Goal: Complete application form: Complete application form

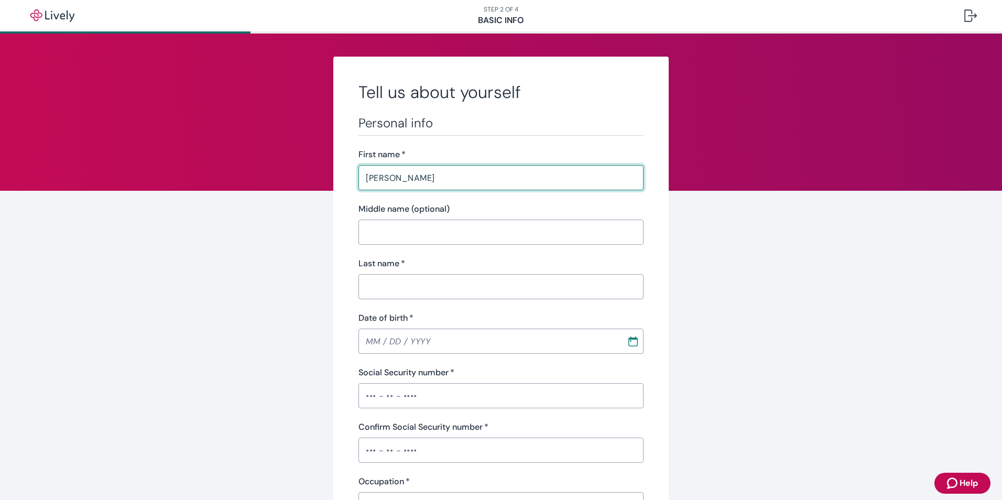
type input "[PERSON_NAME]"
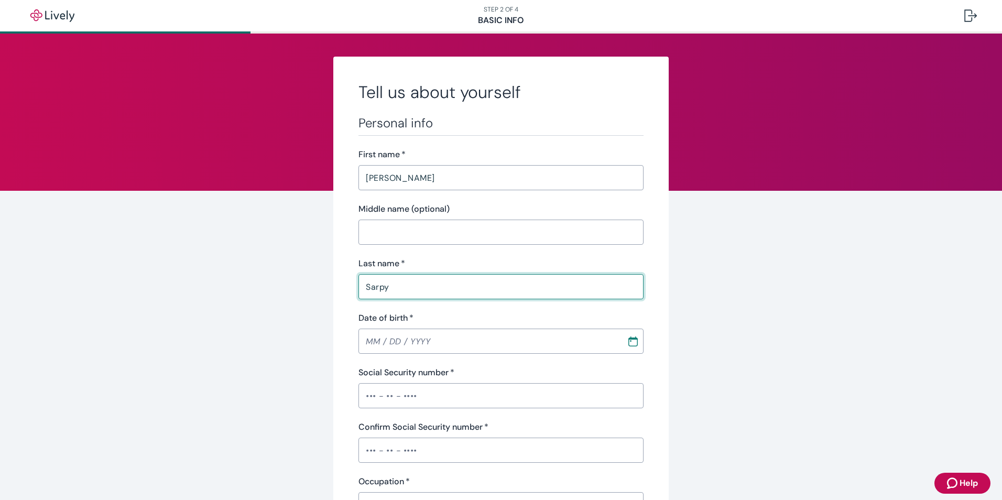
type input "Sarpy"
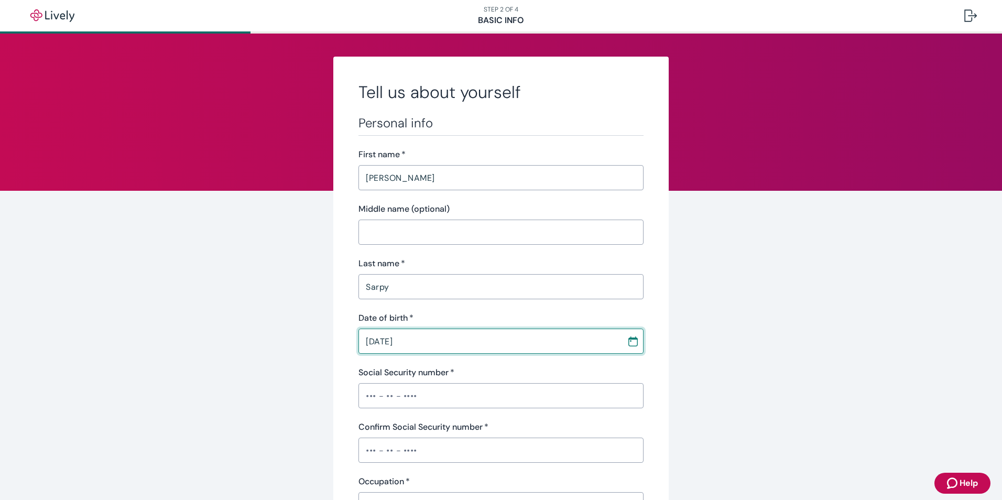
type input "[DATE]"
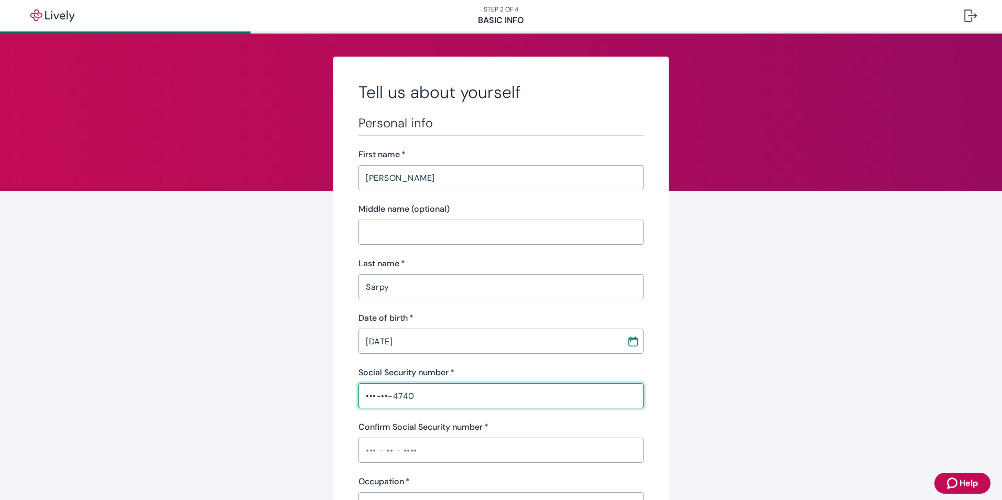
type input "•••-••-4740"
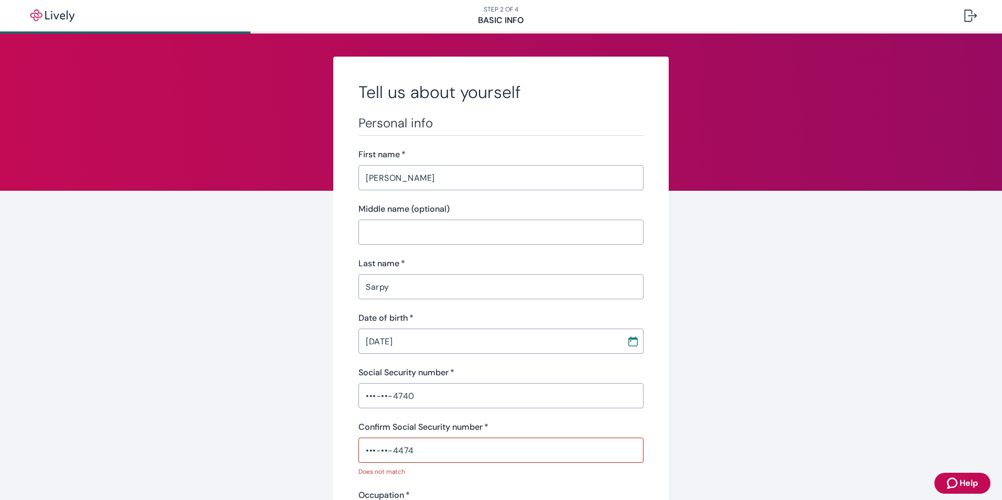
scroll to position [252, 0]
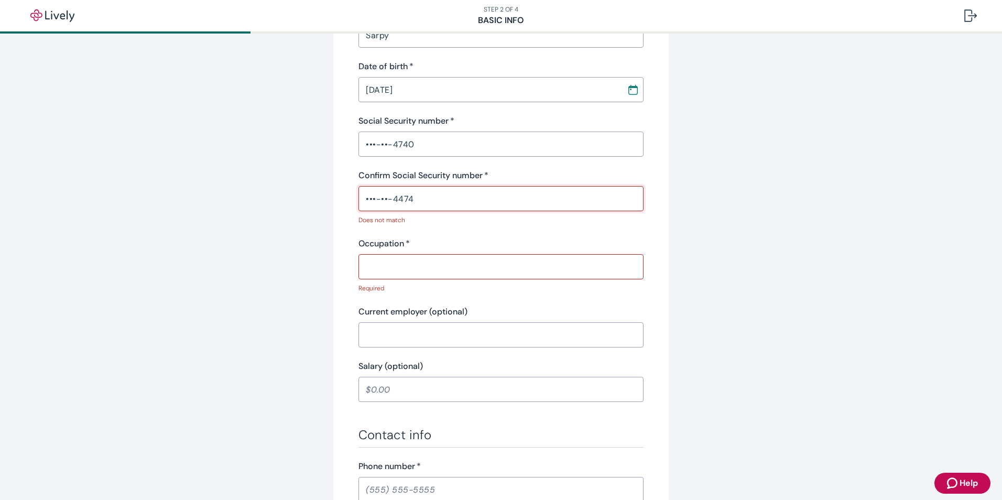
drag, startPoint x: 413, startPoint y: 199, endPoint x: 393, endPoint y: 198, distance: 20.0
click at [393, 198] on input "•••-••-4474" at bounding box center [500, 198] width 285 height 21
drag, startPoint x: 506, startPoint y: 202, endPoint x: 346, endPoint y: 199, distance: 159.8
click at [346, 199] on div "Tell us about yourself Personal info First name   * [PERSON_NAME] ​ Middle name…" at bounding box center [500, 307] width 335 height 1005
type input "•"
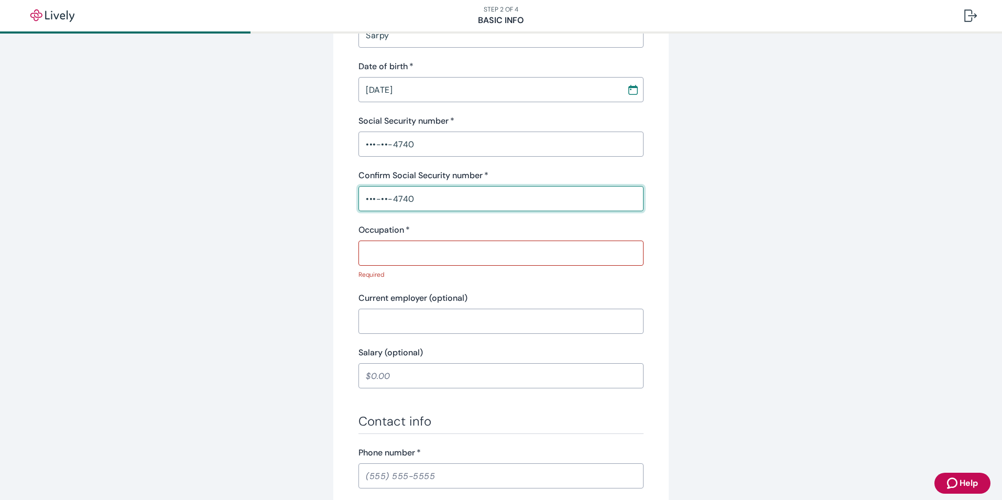
type input "•••-••-4740"
click at [420, 246] on input "Occupation   *" at bounding box center [500, 253] width 285 height 21
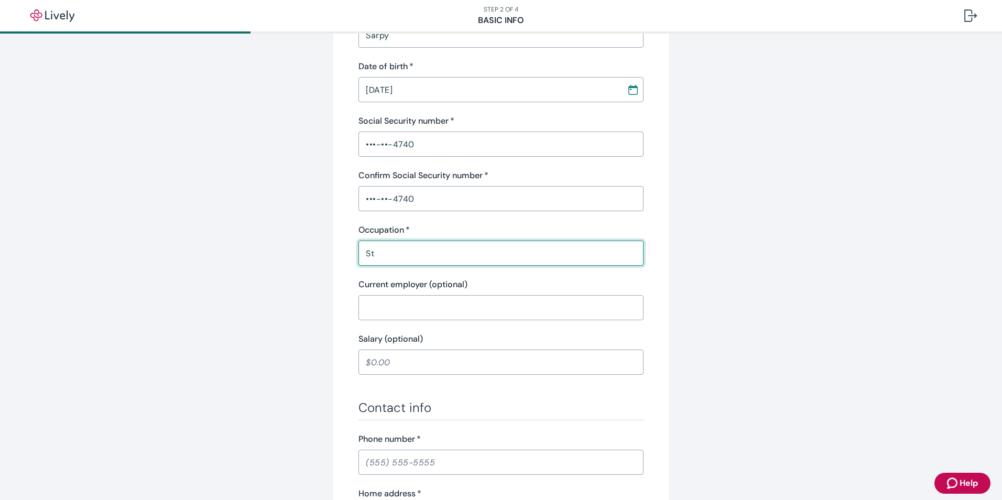
type input "S"
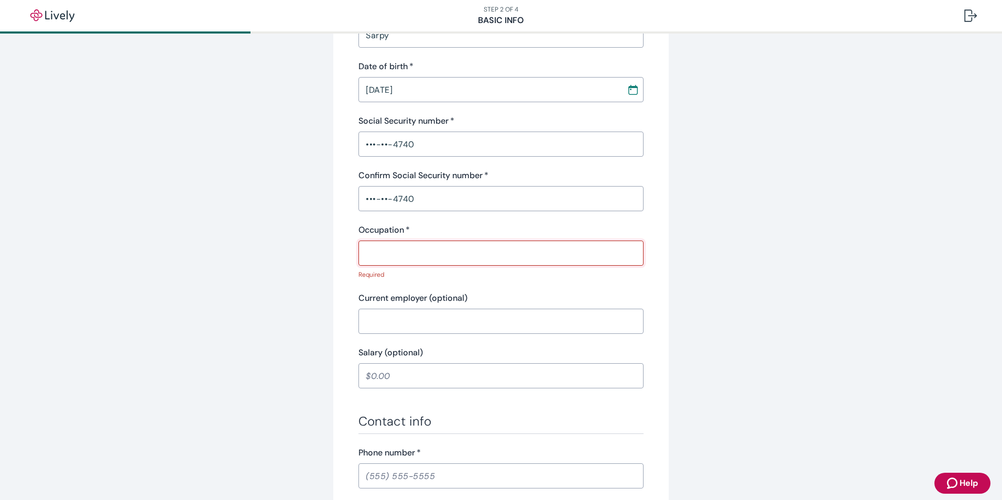
type input "S"
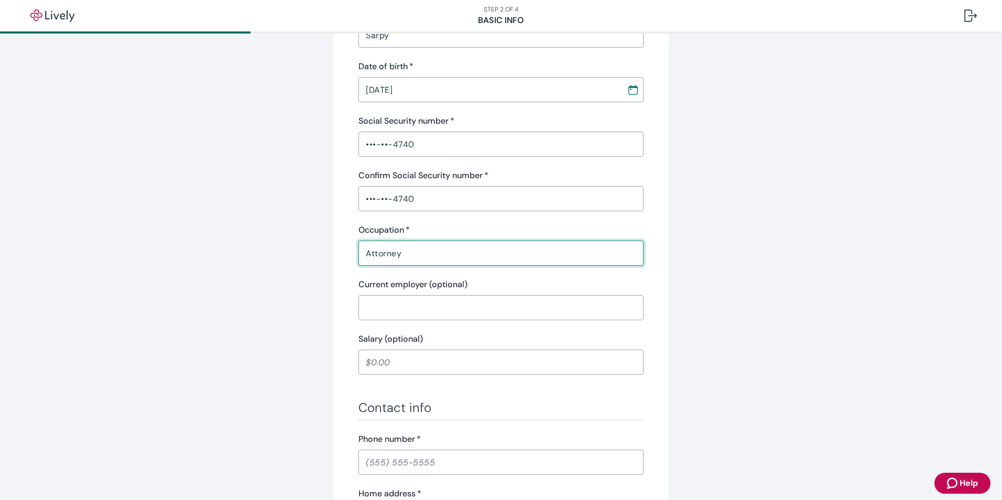
type input "Attorney"
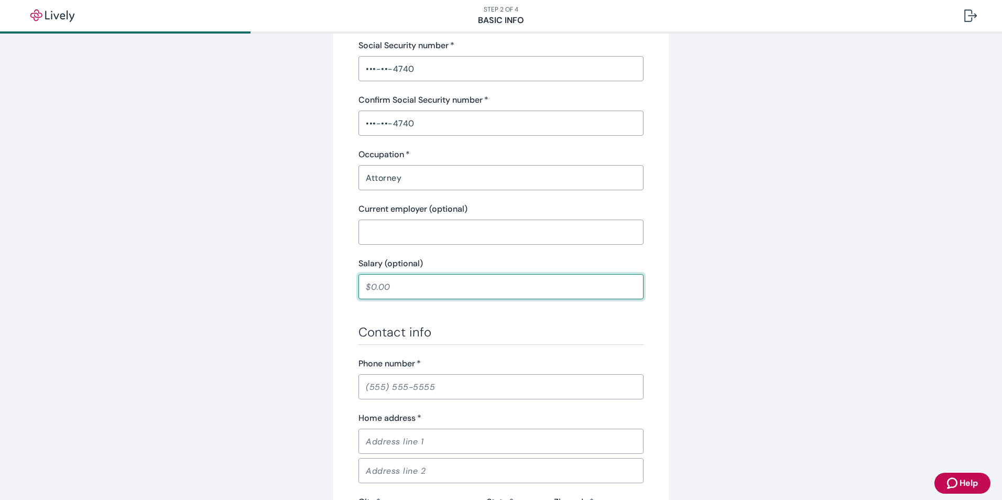
scroll to position [461, 0]
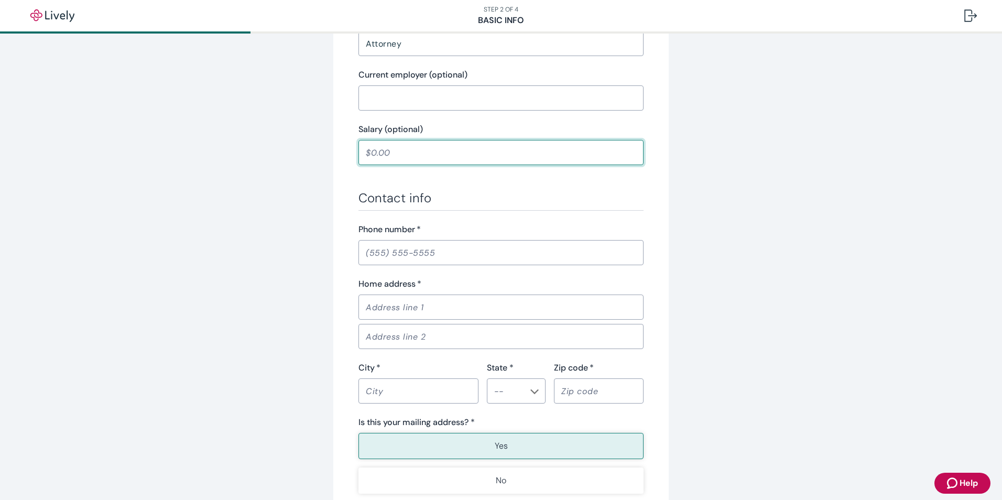
click at [399, 248] on input "Phone number   *" at bounding box center [500, 252] width 285 height 21
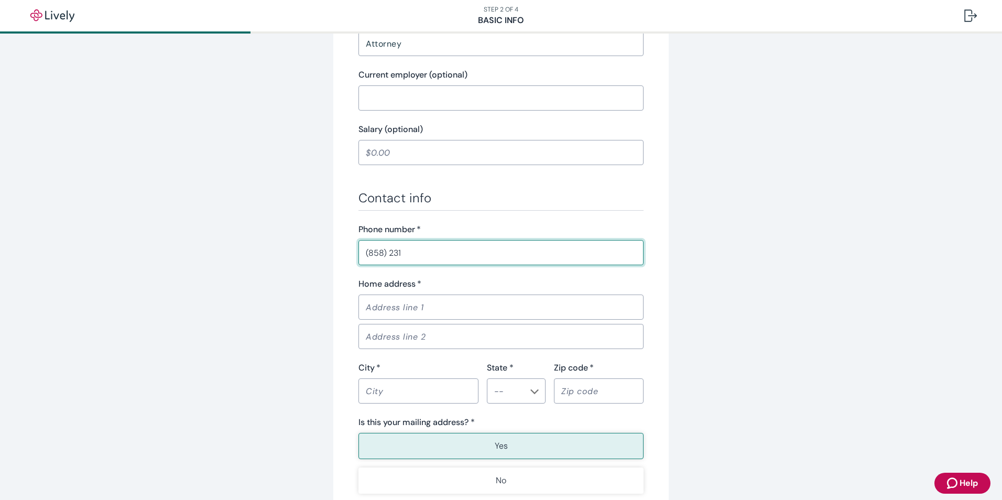
type input "[PHONE_NUMBER]"
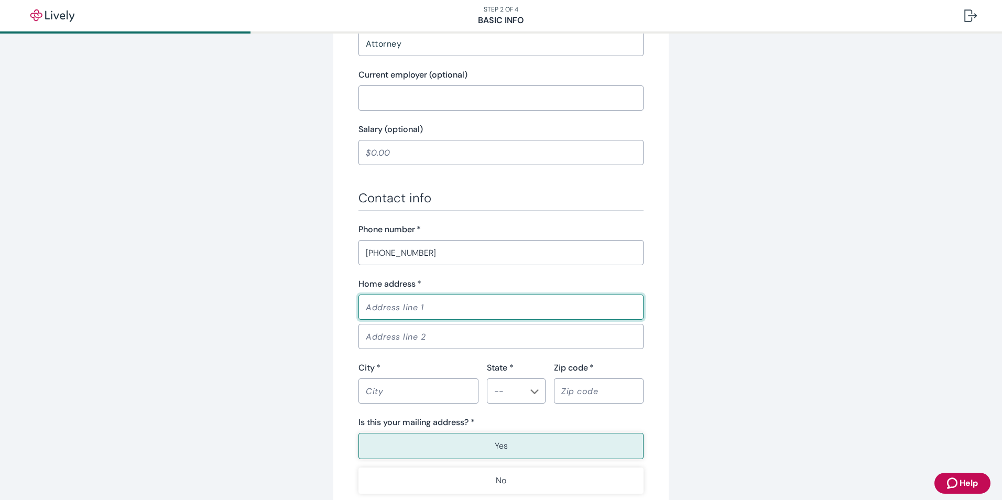
click at [409, 305] on input "Home address   *" at bounding box center [500, 307] width 285 height 21
type input "[STREET_ADDRESS][PERSON_NAME]"
type input "C"
type input "[PERSON_NAME]"
type input "GA"
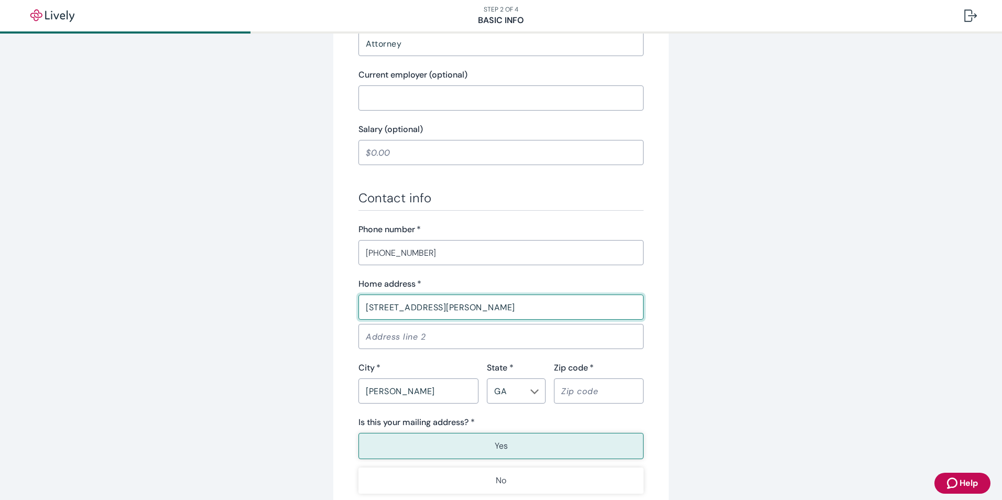
type input "30017"
click at [510, 312] on li "GA" at bounding box center [512, 313] width 59 height 19
type input "GA"
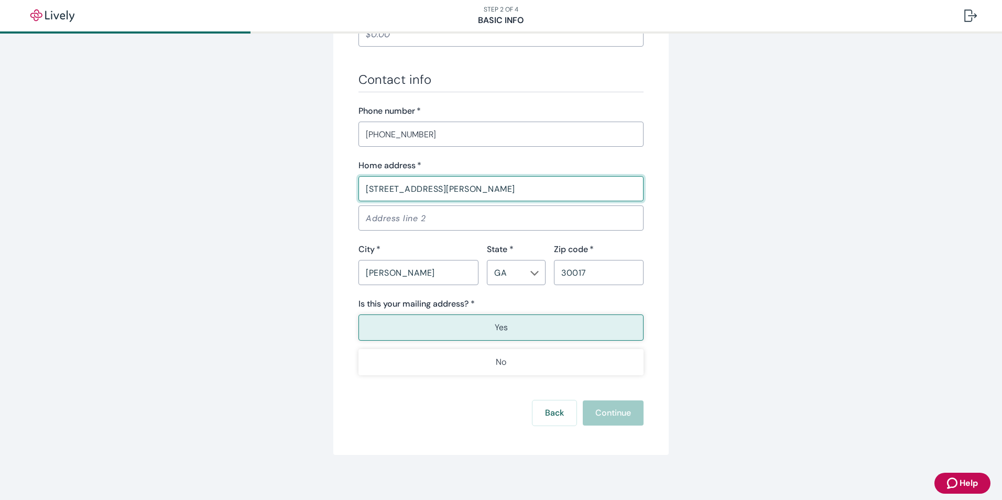
scroll to position [585, 0]
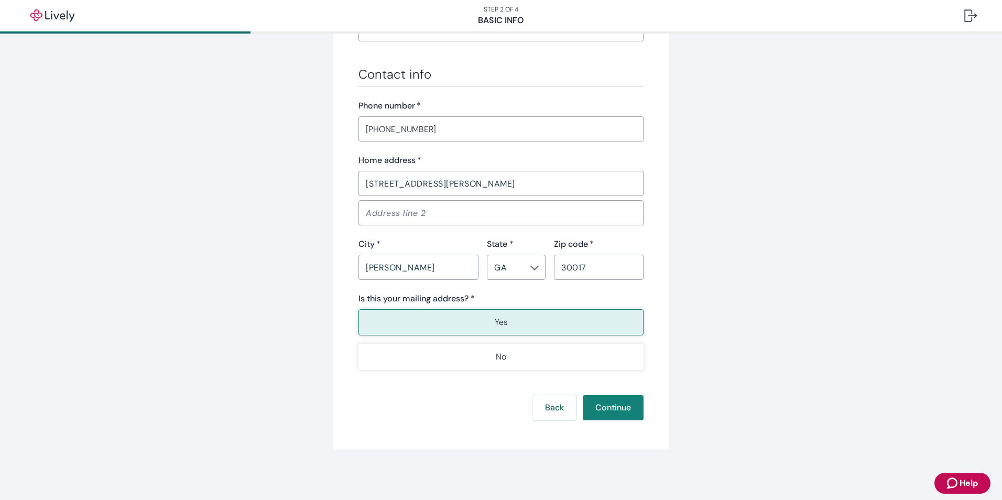
click at [605, 399] on div "Back Continue" at bounding box center [500, 407] width 285 height 25
click at [594, 274] on input "30017" at bounding box center [599, 267] width 90 height 21
click at [487, 323] on button "Yes" at bounding box center [500, 322] width 285 height 26
click at [617, 407] on button "Continue" at bounding box center [613, 407] width 61 height 25
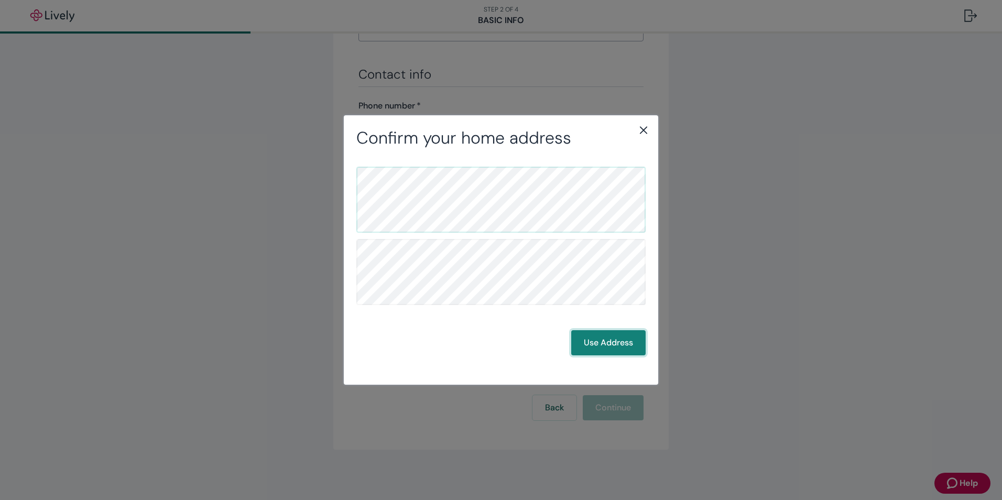
click at [600, 348] on button "Use Address" at bounding box center [608, 342] width 74 height 25
click at [606, 346] on button "Use Address" at bounding box center [608, 342] width 74 height 25
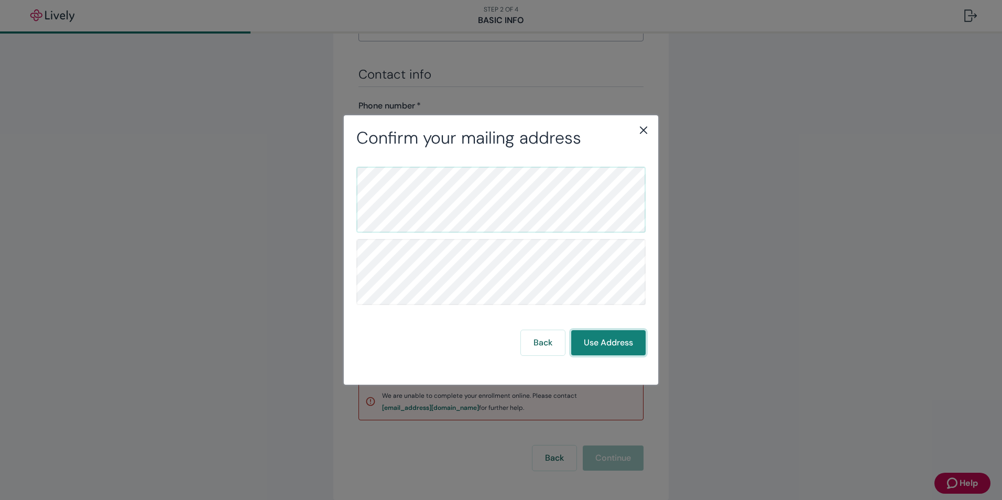
click at [621, 349] on button "Use Address" at bounding box center [608, 342] width 74 height 25
click at [620, 336] on button "Use Address" at bounding box center [608, 342] width 74 height 25
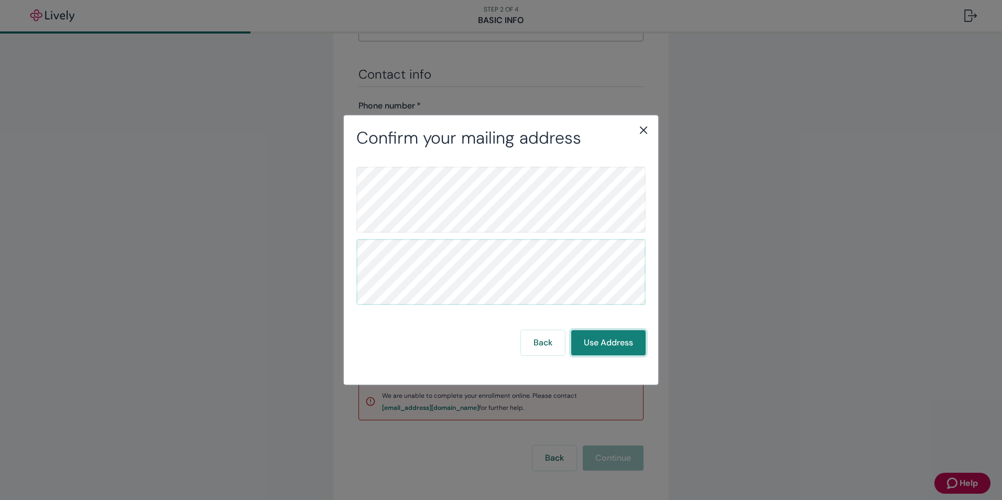
click at [620, 336] on button "Use Address" at bounding box center [608, 342] width 74 height 25
click at [639, 135] on icon "close" at bounding box center [643, 130] width 13 height 13
